Goal: Information Seeking & Learning: Check status

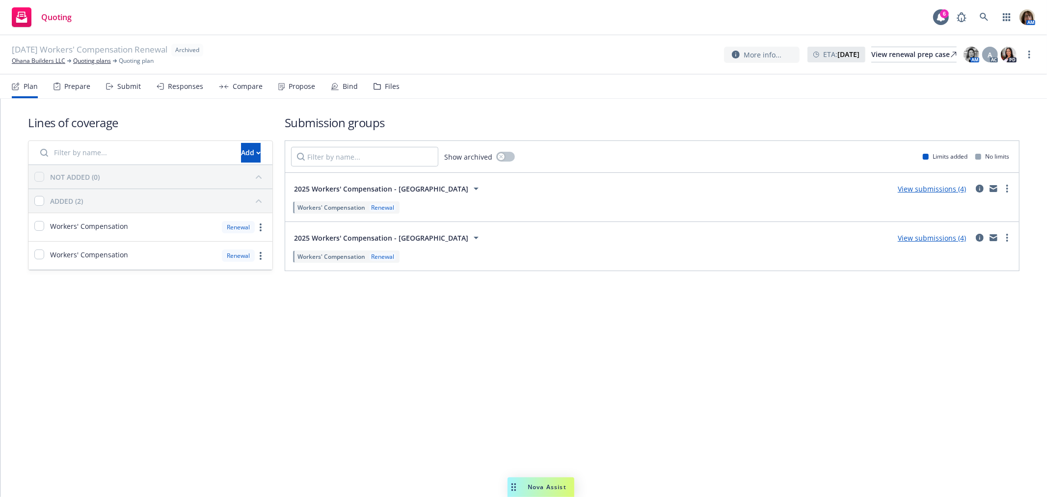
click at [180, 87] on div "Responses" at bounding box center [185, 86] width 35 height 8
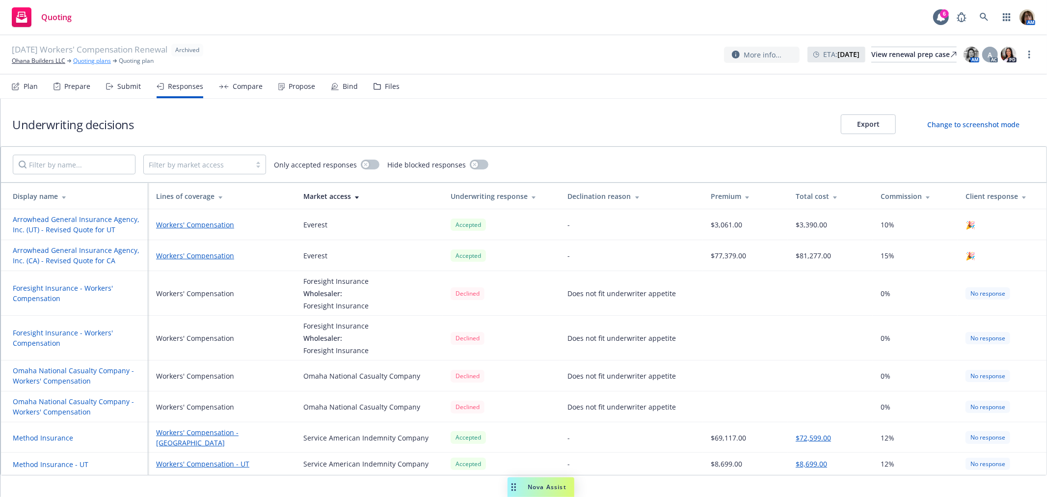
click at [87, 59] on link "Quoting plans" at bounding box center [92, 60] width 38 height 9
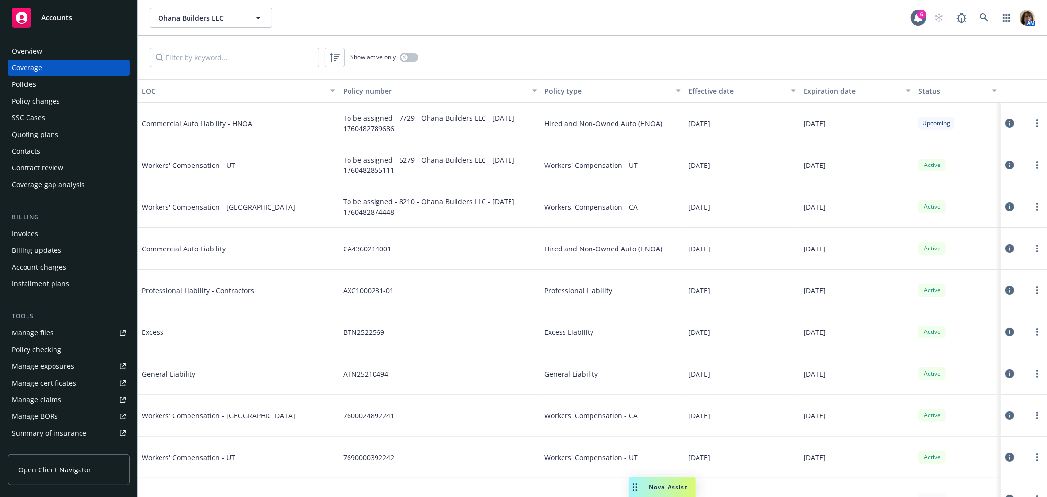
click at [20, 82] on div "Policies" at bounding box center [24, 85] width 25 height 16
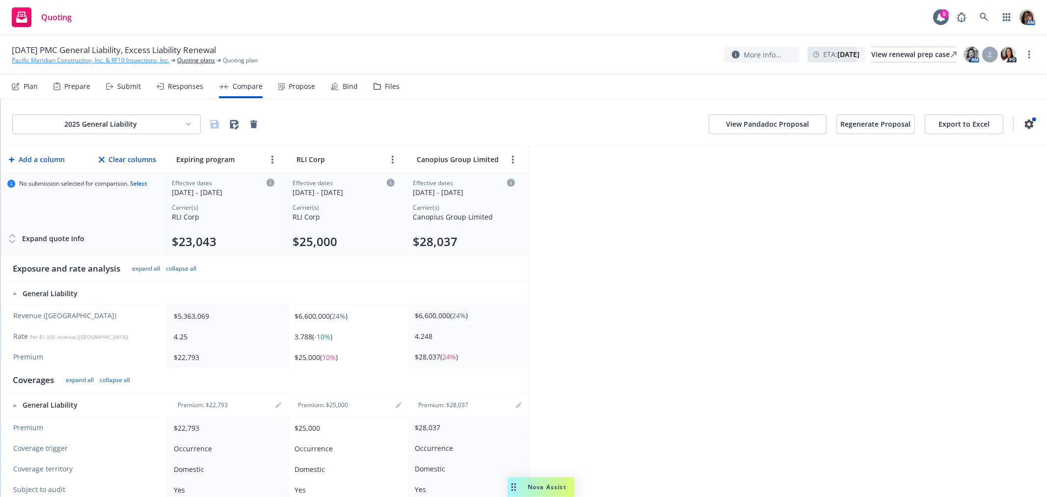
click at [52, 60] on link "Pacific Meridian Construction, Inc. & RF10 Inspections, Inc." at bounding box center [91, 60] width 158 height 9
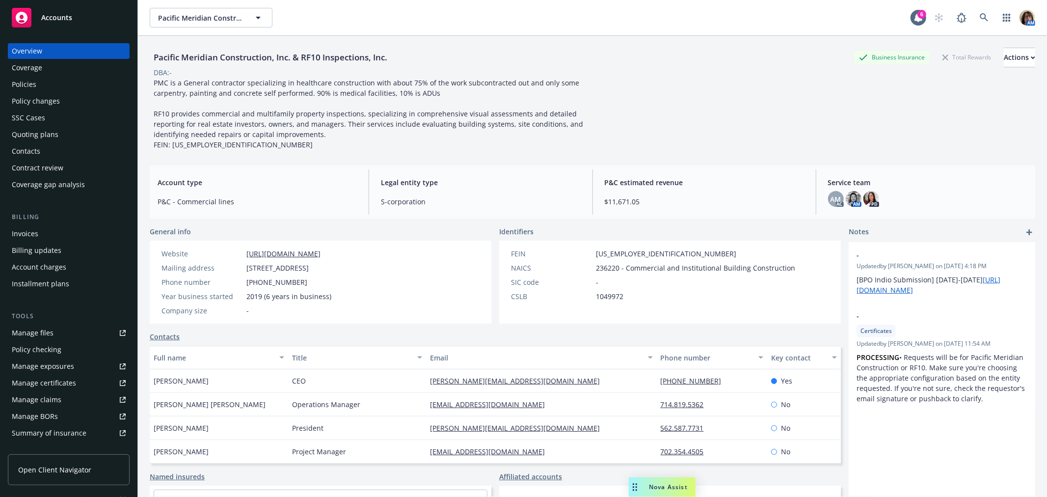
click at [30, 85] on div "Policies" at bounding box center [24, 85] width 25 height 16
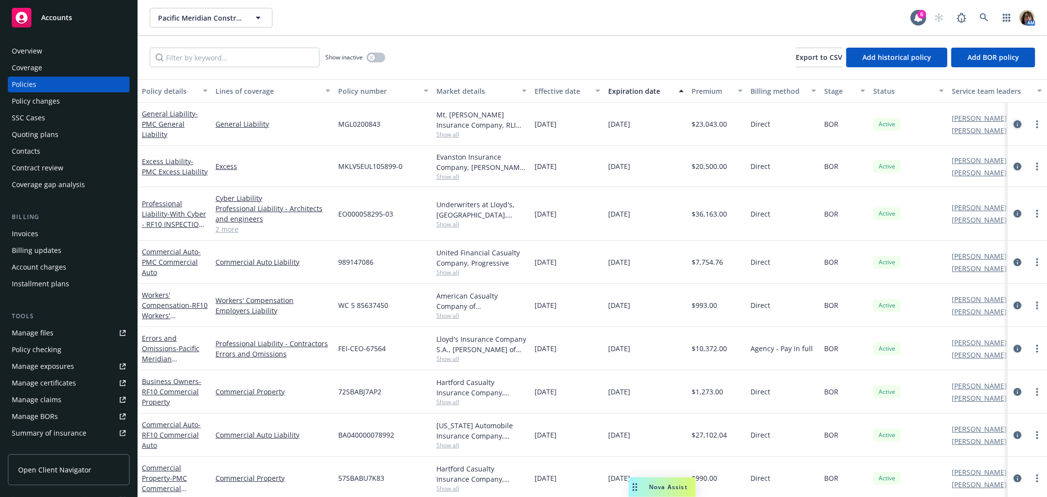
click at [1013, 123] on icon "circleInformation" at bounding box center [1017, 124] width 8 height 8
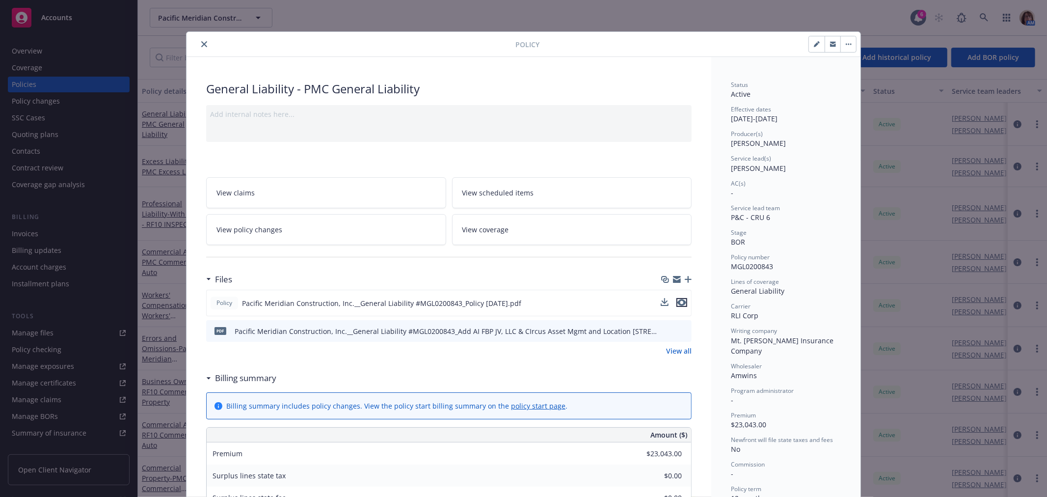
click at [678, 300] on icon "preview file" at bounding box center [681, 302] width 9 height 7
click at [203, 43] on icon "close" at bounding box center [204, 44] width 6 height 6
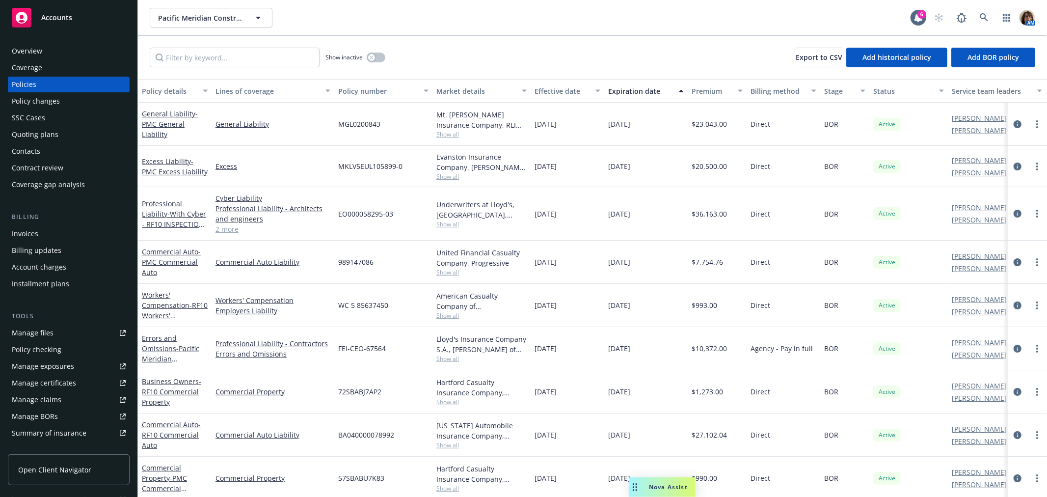
click at [33, 134] on div "Quoting plans" at bounding box center [35, 135] width 47 height 16
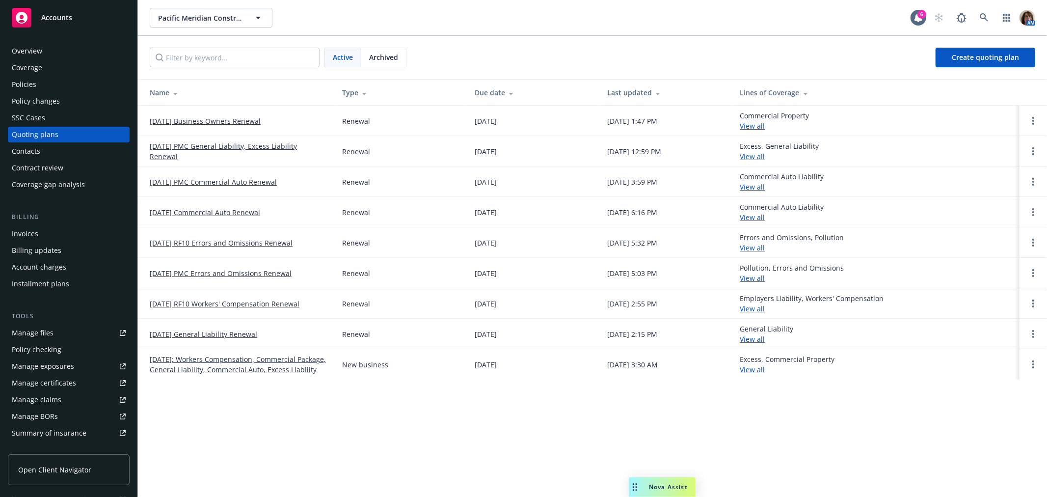
click at [215, 145] on link "[DATE] PMC General Liability, Excess Liability Renewal" at bounding box center [238, 151] width 177 height 21
